Goal: Task Accomplishment & Management: Use online tool/utility

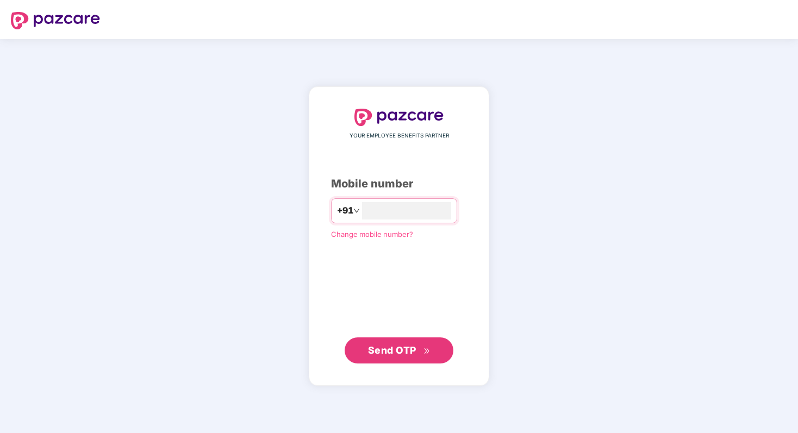
type input "**********"
click at [387, 349] on span "Send OTP" at bounding box center [392, 350] width 48 height 11
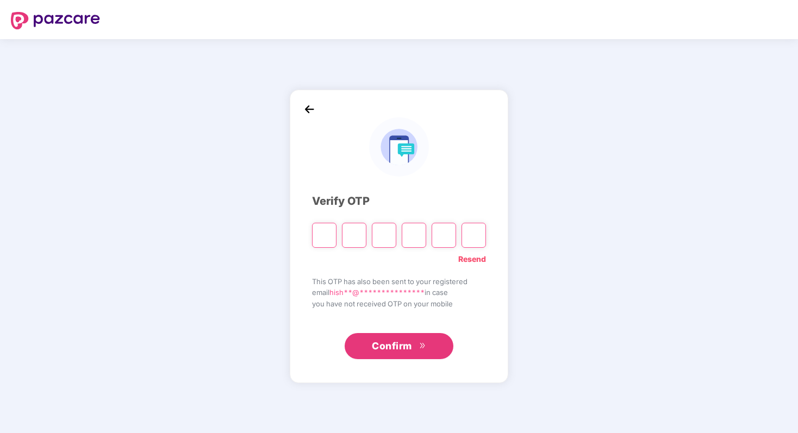
type input "*"
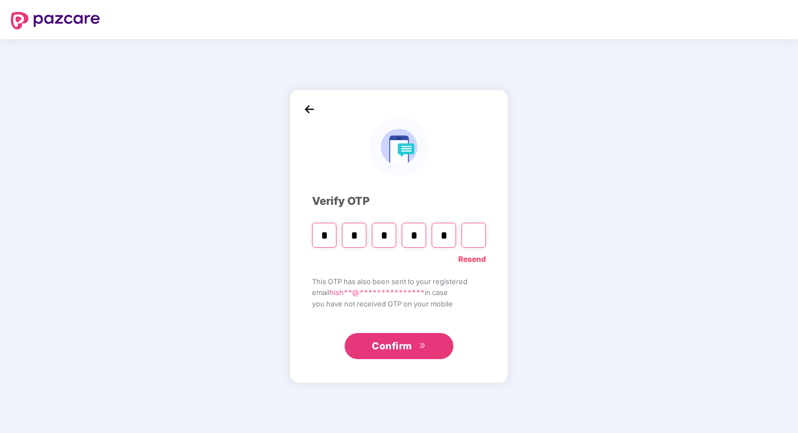
type input "*"
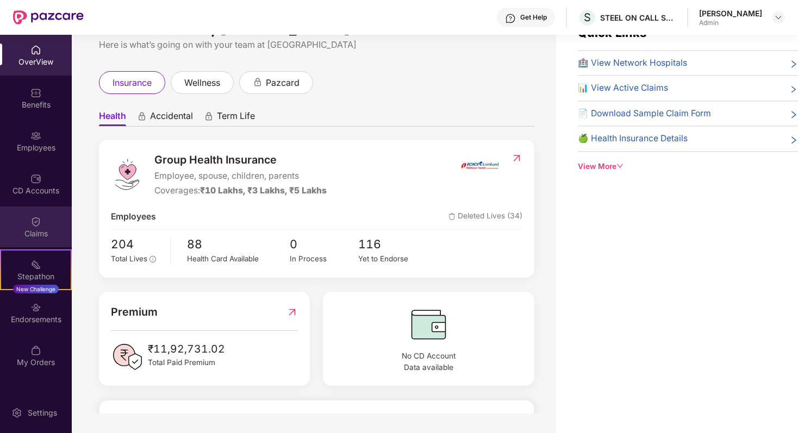
scroll to position [35, 0]
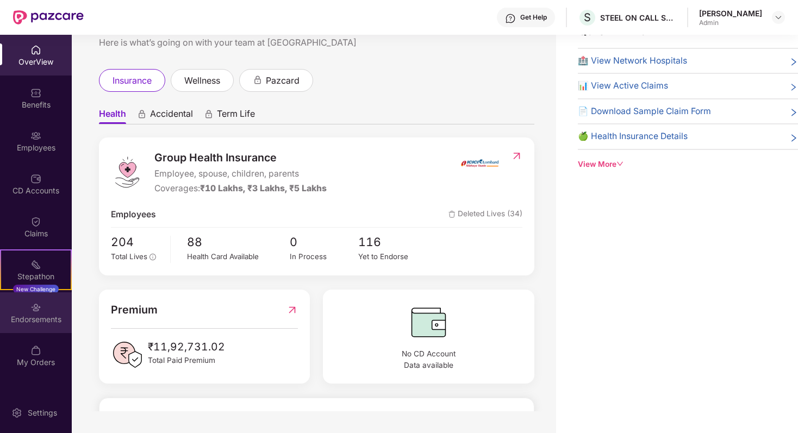
click at [31, 303] on img at bounding box center [35, 307] width 11 height 11
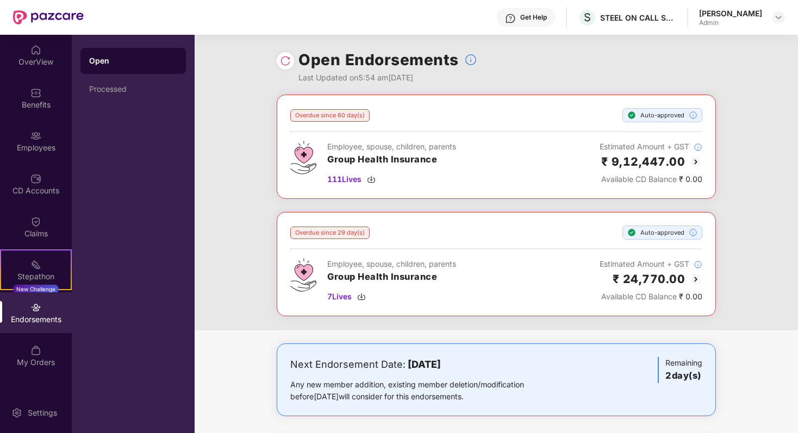
click at [287, 59] on img at bounding box center [285, 60] width 11 height 11
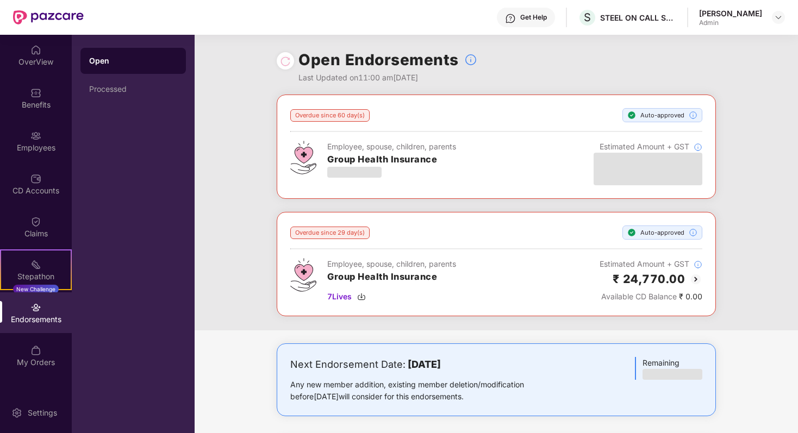
click at [127, 66] on div "Open" at bounding box center [133, 61] width 106 height 26
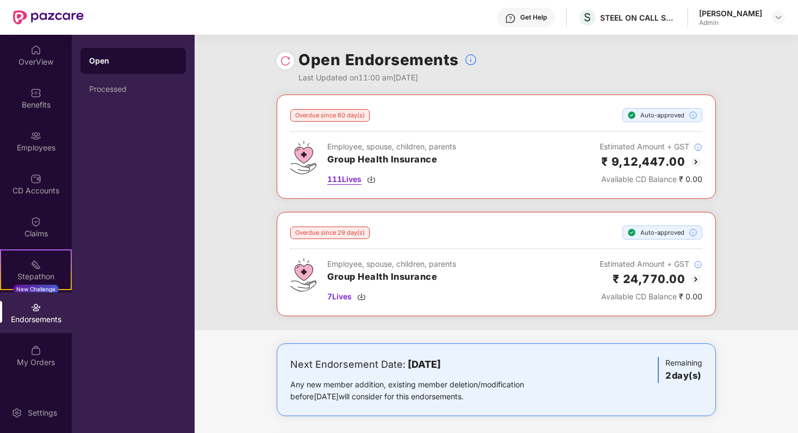
click at [354, 179] on span "111 Lives" at bounding box center [344, 180] width 34 height 12
click at [345, 298] on span "7 Lives" at bounding box center [339, 297] width 24 height 12
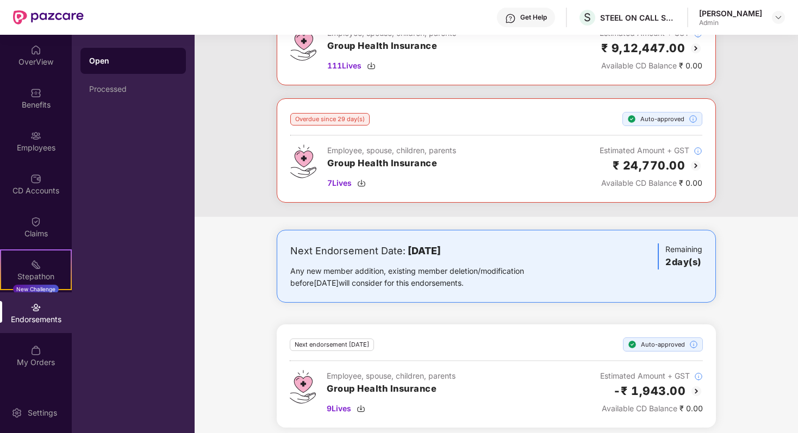
scroll to position [120, 0]
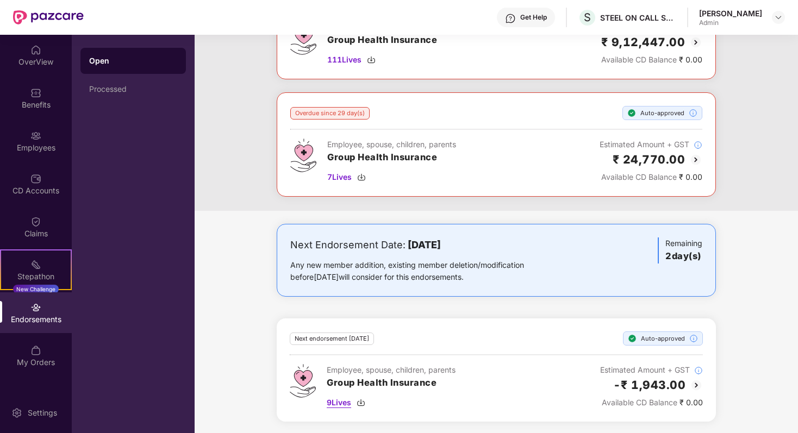
click at [347, 402] on span "9 Lives" at bounding box center [339, 403] width 24 height 12
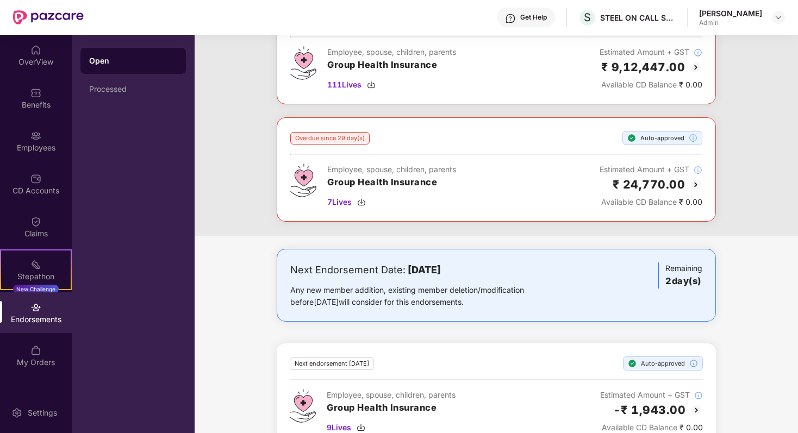
scroll to position [0, 0]
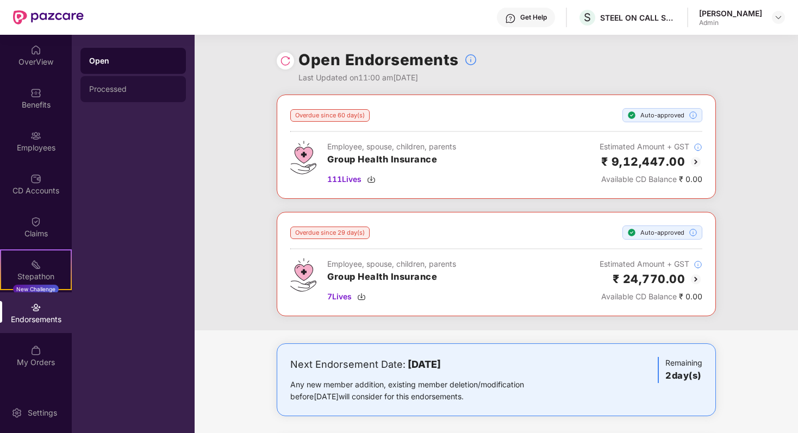
click at [111, 90] on div "Processed" at bounding box center [133, 89] width 88 height 9
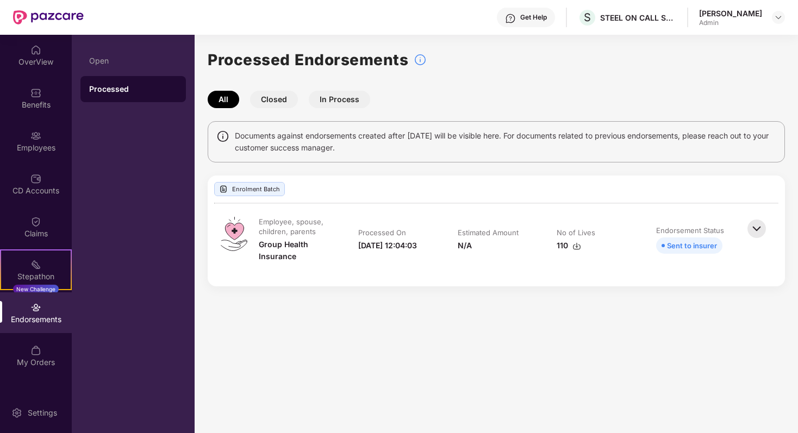
click at [576, 244] on img at bounding box center [577, 246] width 9 height 9
click at [44, 54] on div "OverView" at bounding box center [36, 55] width 72 height 41
